Goal: Communication & Community: Answer question/provide support

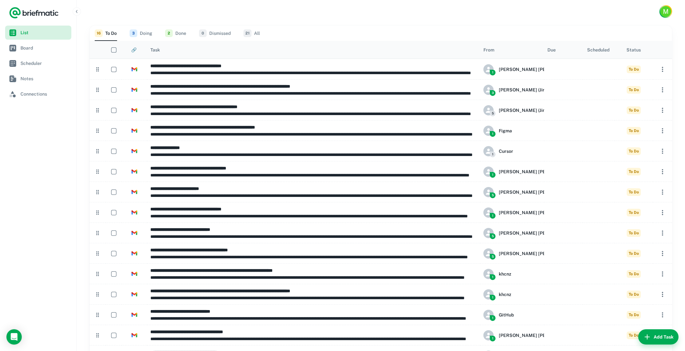
click at [26, 28] on link "List" at bounding box center [38, 33] width 66 height 14
click at [35, 48] on span "Board" at bounding box center [44, 47] width 48 height 7
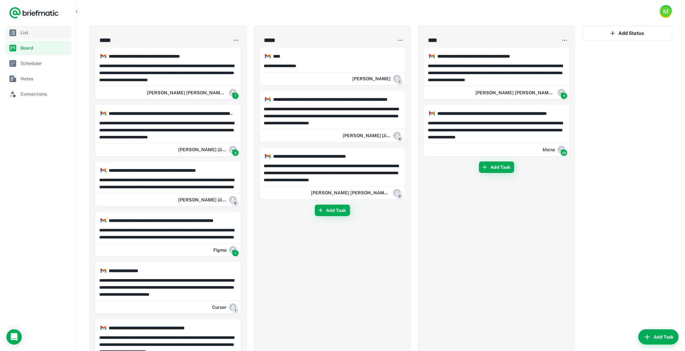
click at [30, 30] on span "List" at bounding box center [44, 32] width 48 height 7
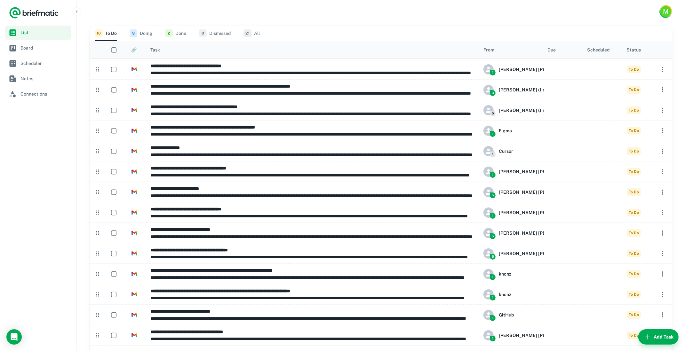
click at [30, 189] on nav "List Board Scheduler Notes Connections" at bounding box center [38, 189] width 76 height 326
click at [14, 339] on icon "Load Chat" at bounding box center [14, 337] width 11 height 11
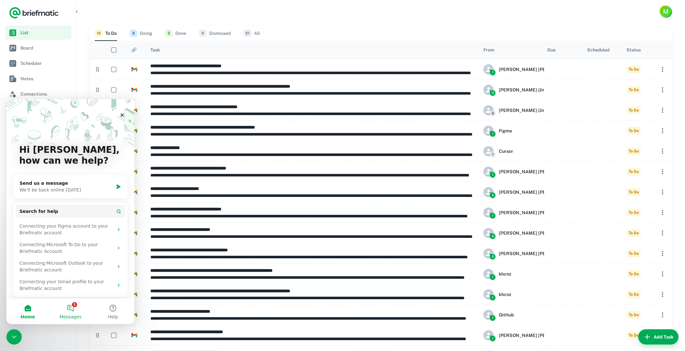
click at [76, 310] on button "2 Messages" at bounding box center [70, 312] width 43 height 26
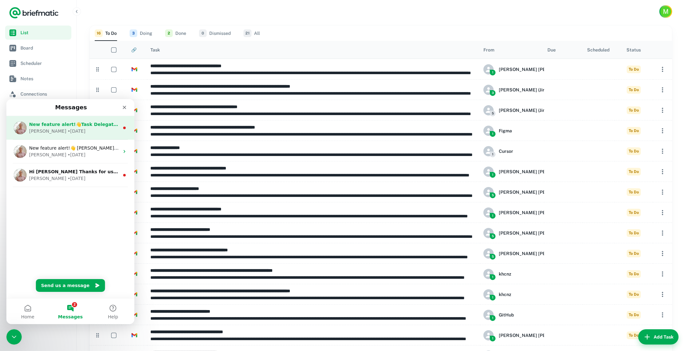
click at [90, 126] on span "New feature alert!👋Task Delegation - Register for Early Access.👏 Open a task, c…" at bounding box center [214, 124] width 370 height 5
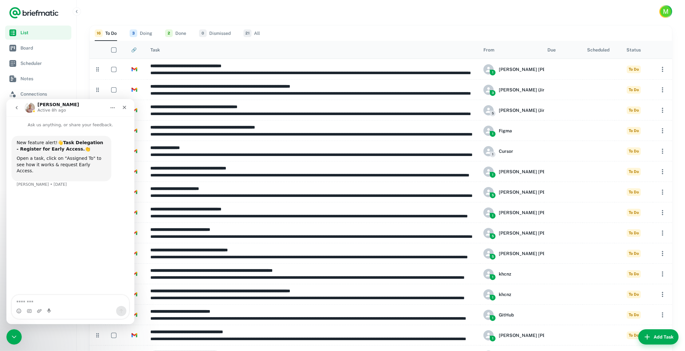
click at [17, 108] on icon "go back" at bounding box center [17, 107] width 2 height 3
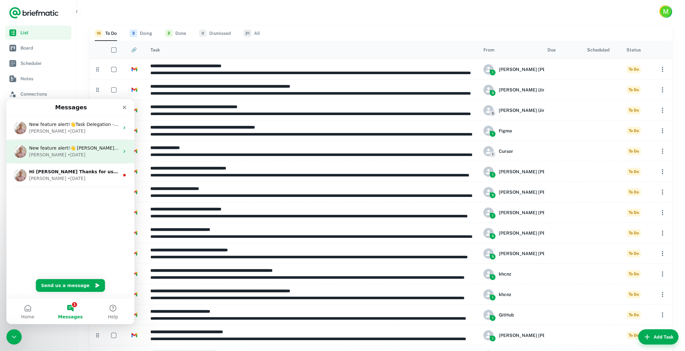
click at [64, 153] on div "[PERSON_NAME] • [DATE]" at bounding box center [74, 154] width 90 height 7
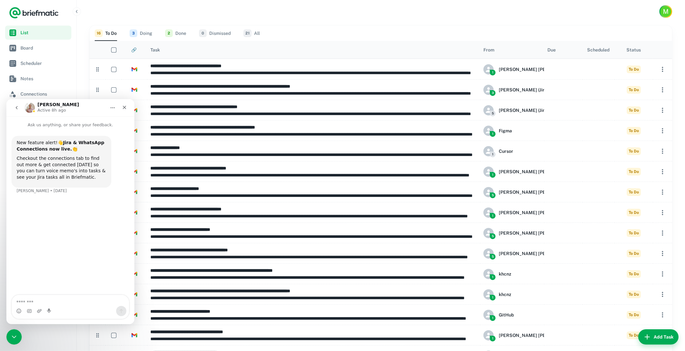
click at [76, 193] on div "New feature alert!👋 [PERSON_NAME] & WhatsApp Connections now live. 👏 Checkout t…" at bounding box center [71, 169] width 118 height 66
click at [19, 108] on icon "go back" at bounding box center [16, 107] width 5 height 5
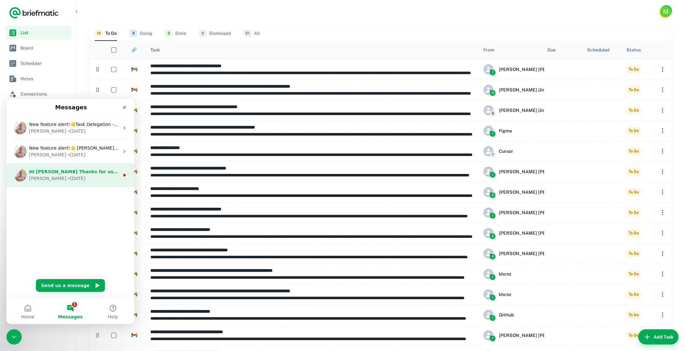
click at [71, 174] on span "Hi [PERSON_NAME] Thanks for using Briefmatic! To help me make Briefmatic better…" at bounding box center [256, 171] width 454 height 5
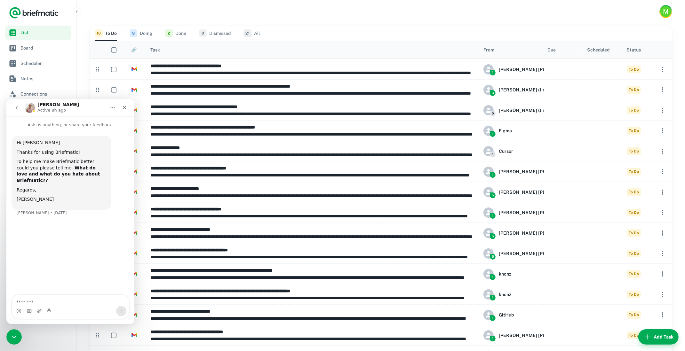
click at [14, 106] on icon "go back" at bounding box center [16, 107] width 5 height 5
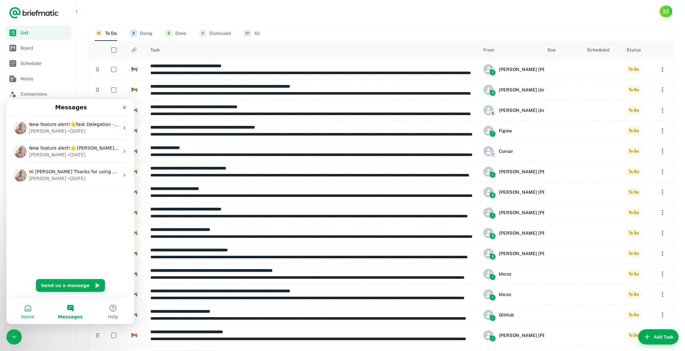
click at [29, 315] on span "Home" at bounding box center [27, 317] width 13 height 4
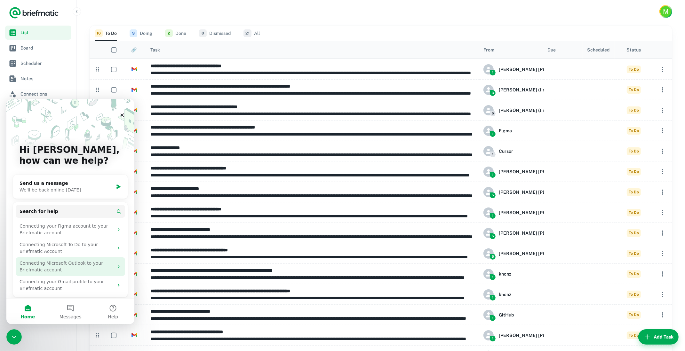
scroll to position [3, 0]
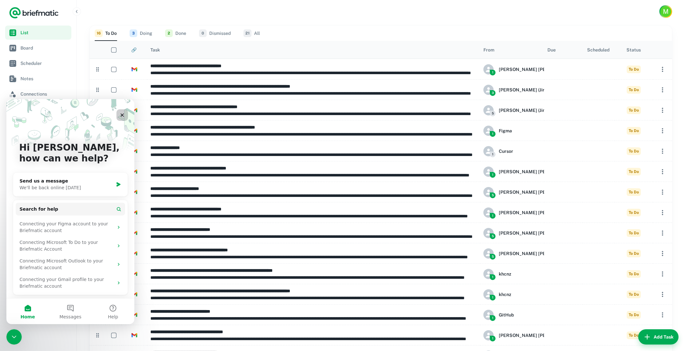
click at [124, 116] on icon "Close" at bounding box center [122, 114] width 5 height 5
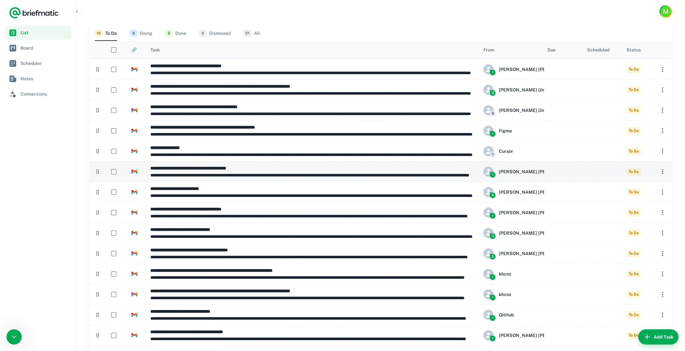
scroll to position [0, 0]
